Goal: Information Seeking & Learning: Learn about a topic

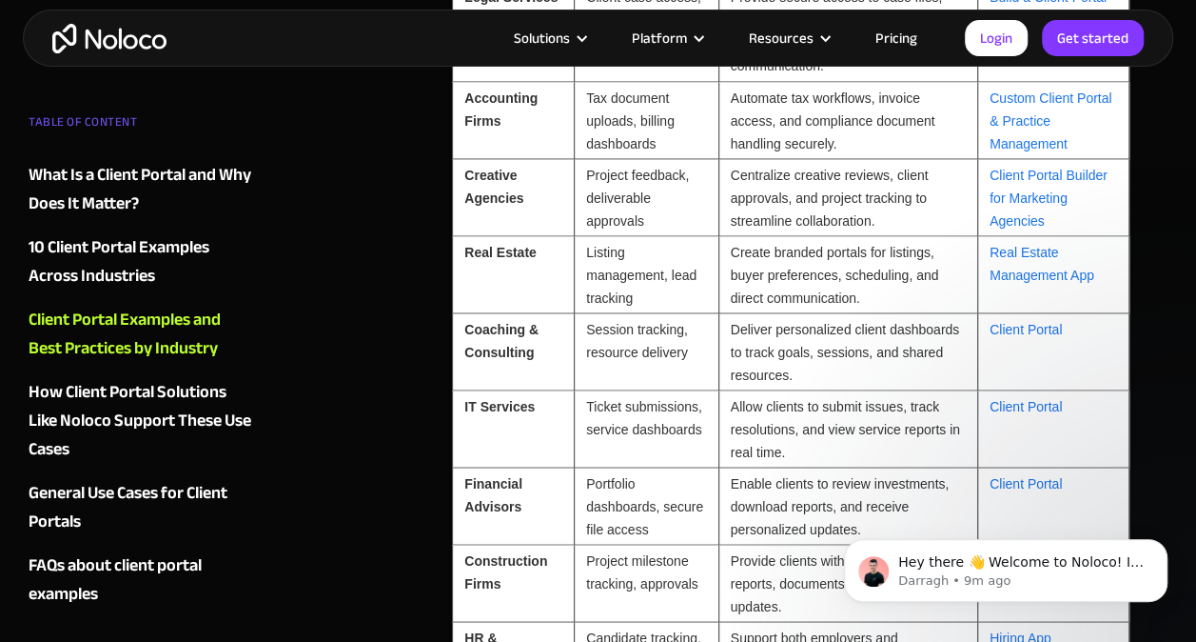
scroll to position [5323, 0]
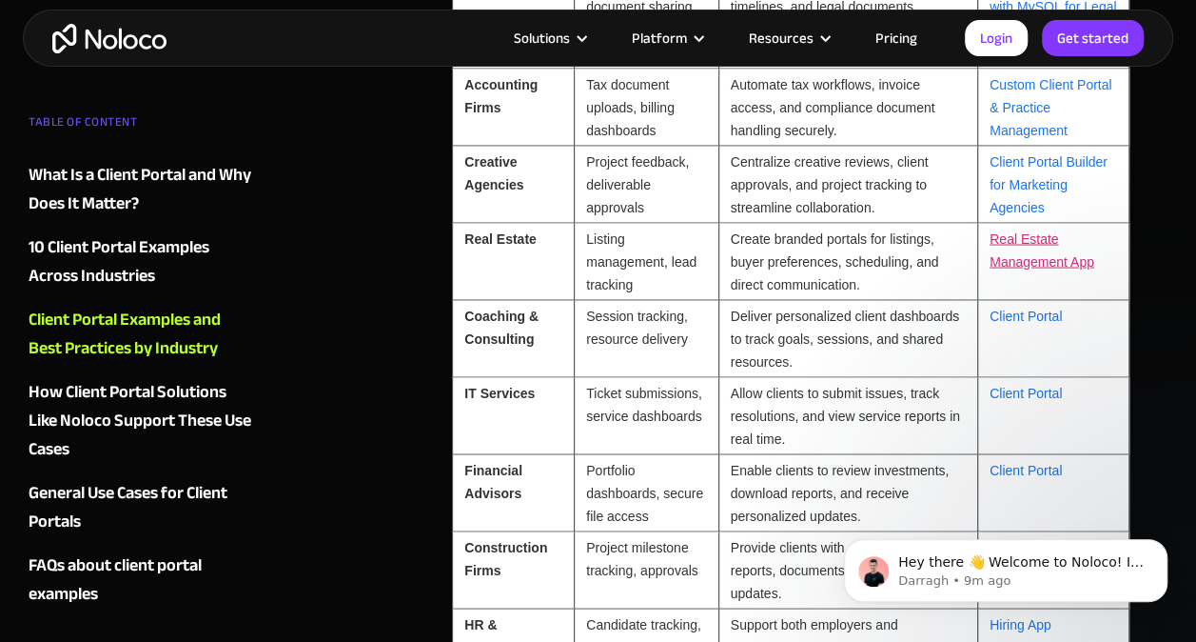
click at [1022, 235] on link "Real Estate Management App" at bounding box center [1042, 249] width 105 height 38
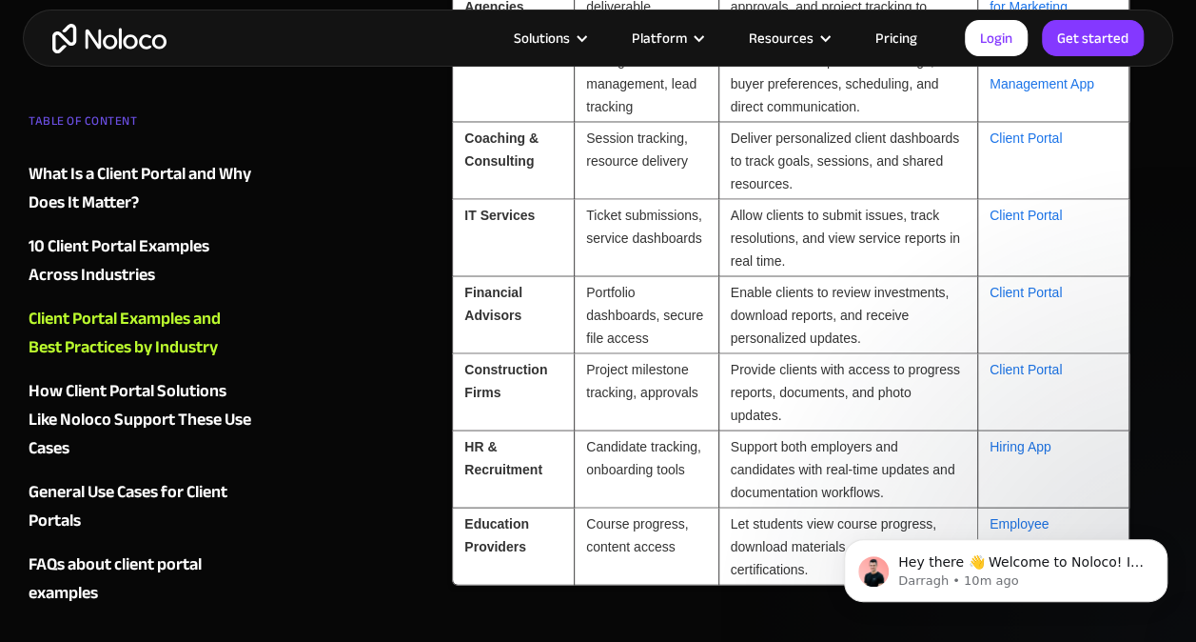
scroll to position [5513, 0]
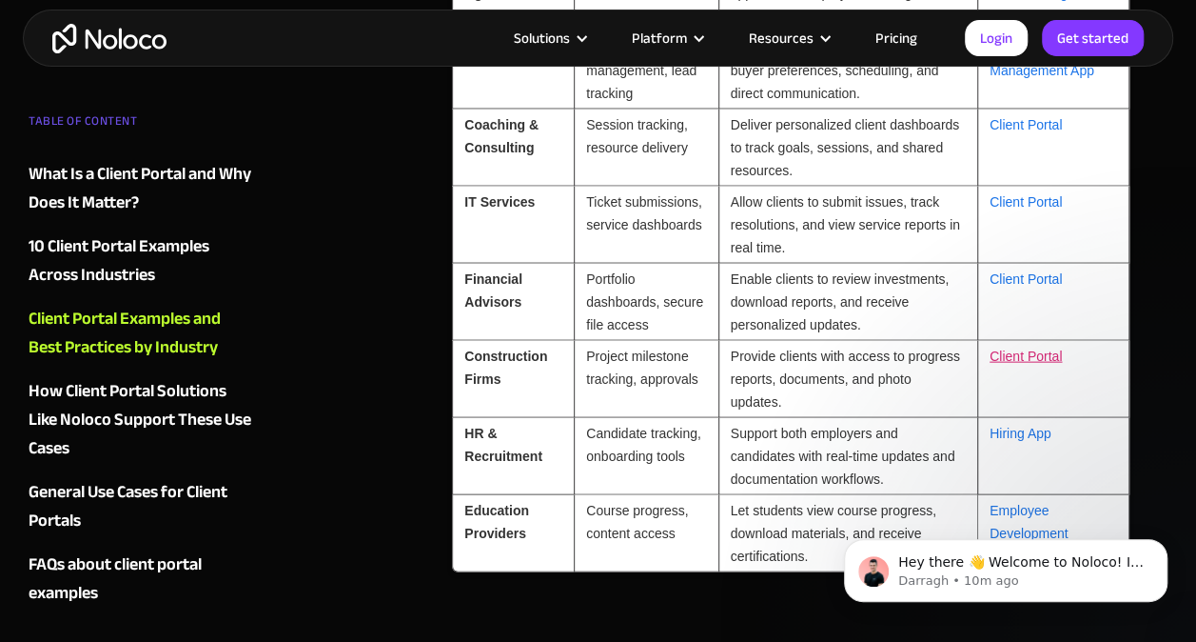
click at [1033, 348] on link "Client Portal" at bounding box center [1026, 355] width 72 height 15
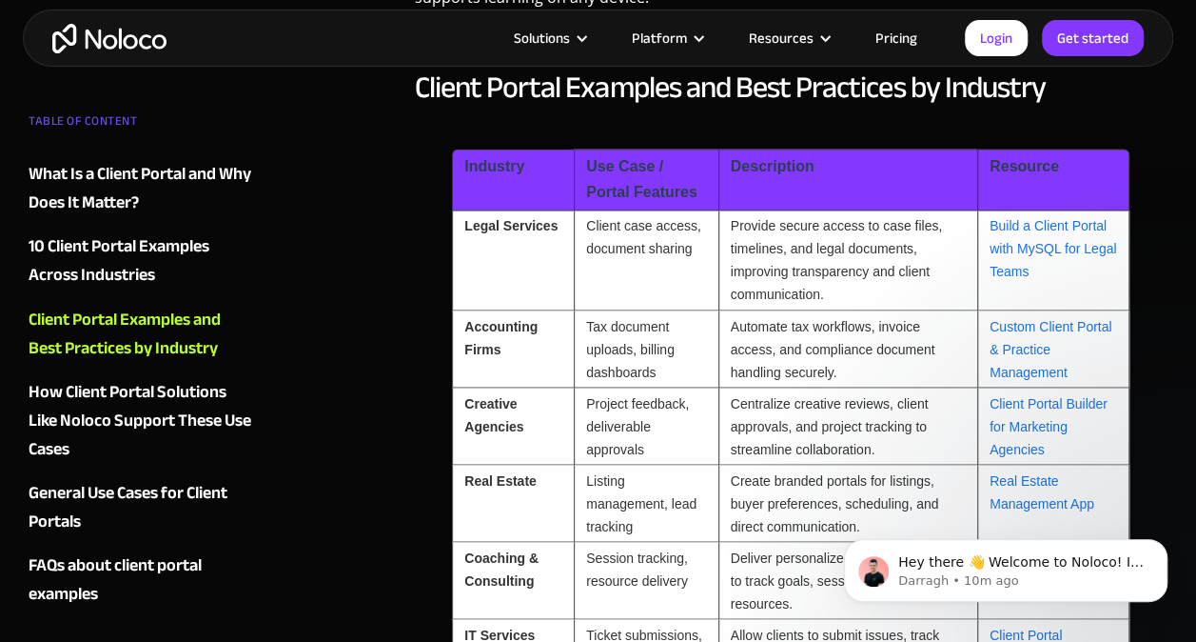
scroll to position [5037, 0]
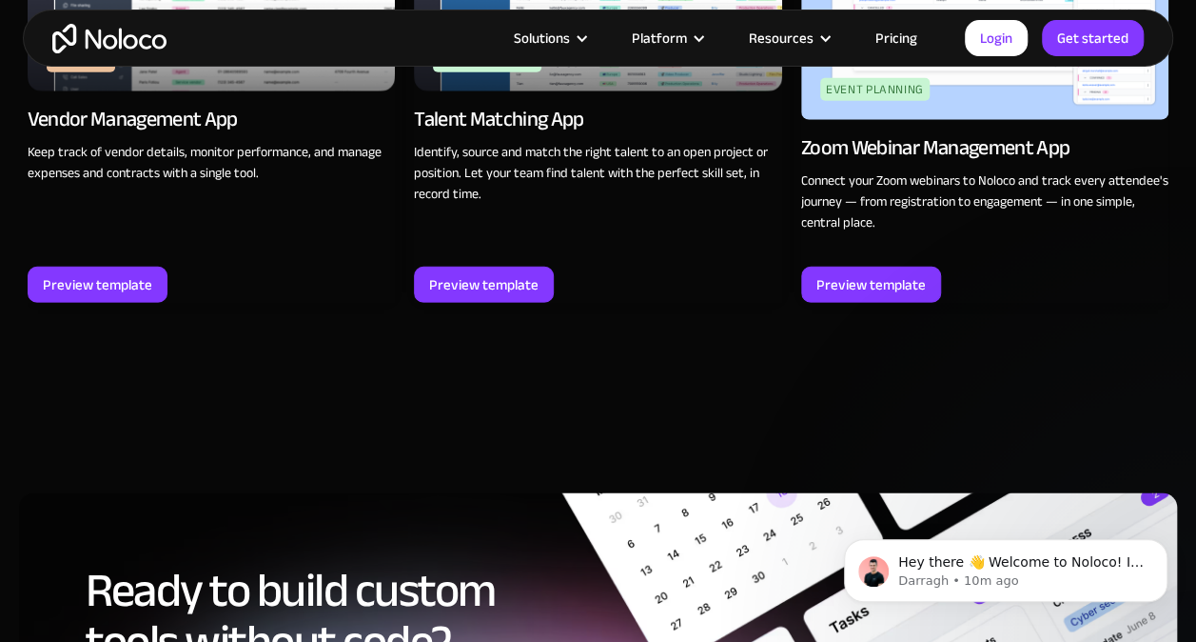
scroll to position [2284, 0]
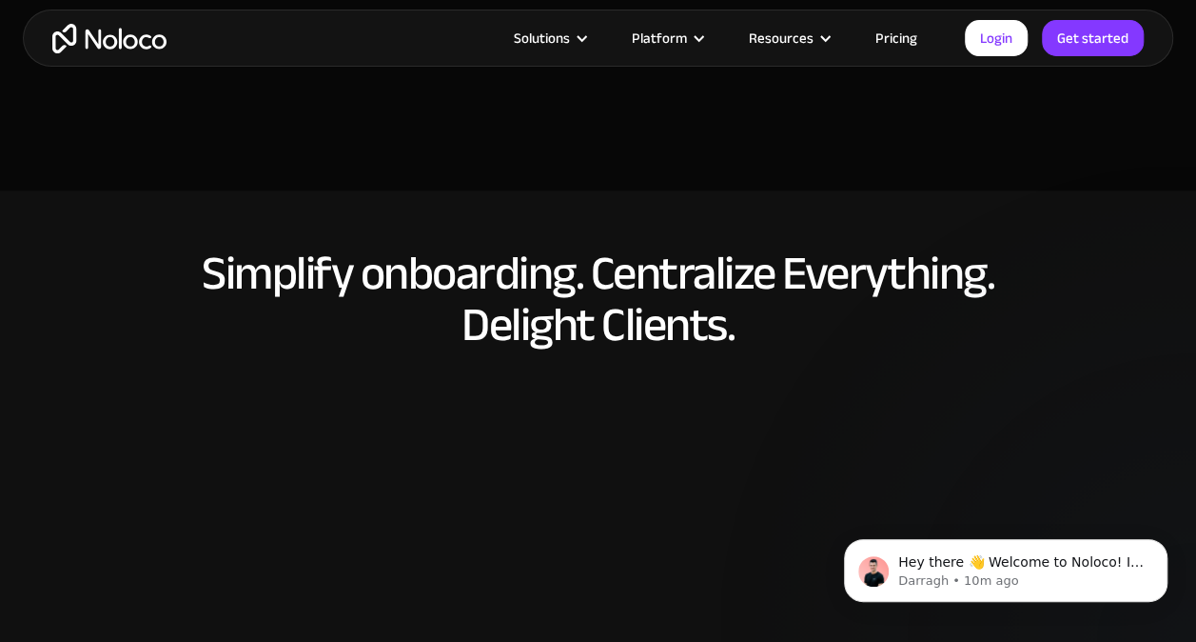
scroll to position [7710, 0]
